Goal: Task Accomplishment & Management: Manage account settings

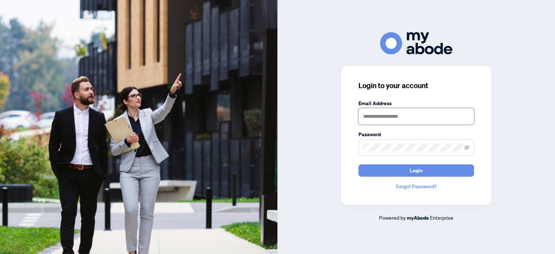
click at [388, 117] on input "text" at bounding box center [416, 116] width 116 height 17
type input "**********"
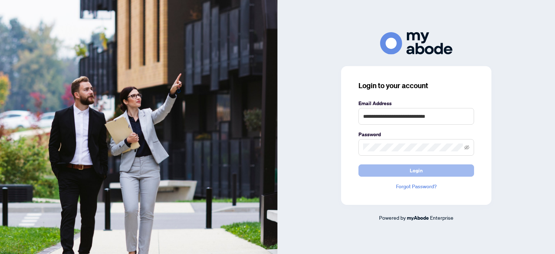
click at [411, 171] on span "Login" at bounding box center [416, 171] width 13 height 12
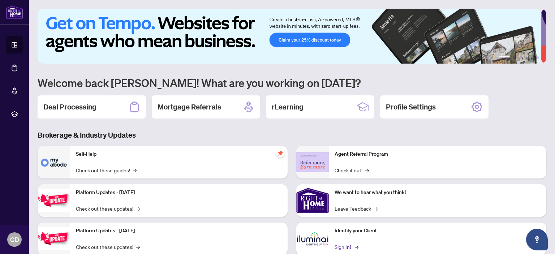
click at [338, 246] on link "Sign In! →" at bounding box center [346, 247] width 23 height 8
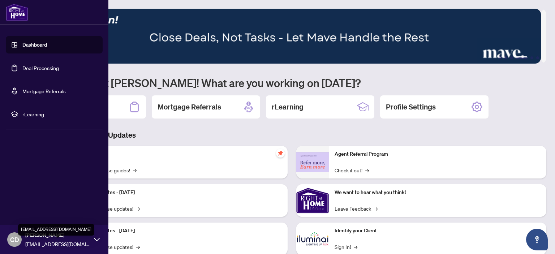
click at [38, 243] on span "[EMAIL_ADDRESS][DOMAIN_NAME]" at bounding box center [57, 244] width 65 height 8
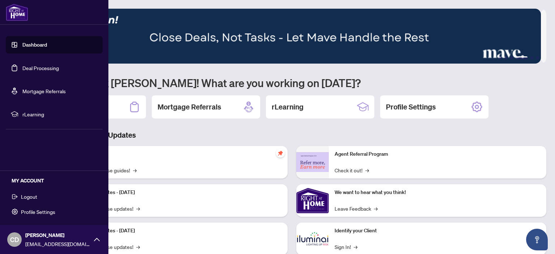
click at [32, 199] on span "Logout" at bounding box center [29, 197] width 16 height 12
